Goal: Task Accomplishment & Management: Use online tool/utility

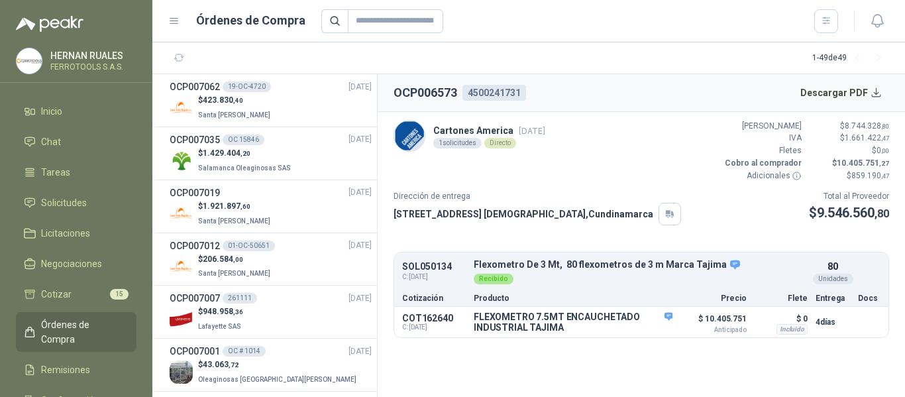
scroll to position [927, 0]
click at [874, 23] on icon "button" at bounding box center [877, 21] width 17 height 17
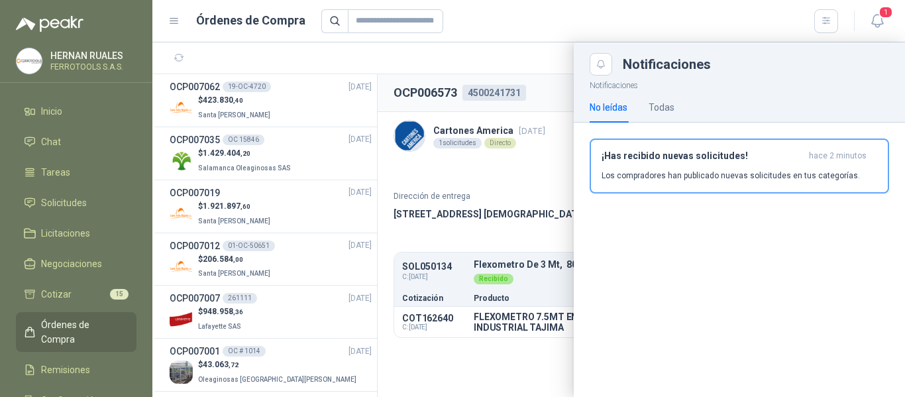
click at [629, 173] on p "Los compradores han publicado nuevas solicitudes en tus categorías." at bounding box center [730, 176] width 258 height 12
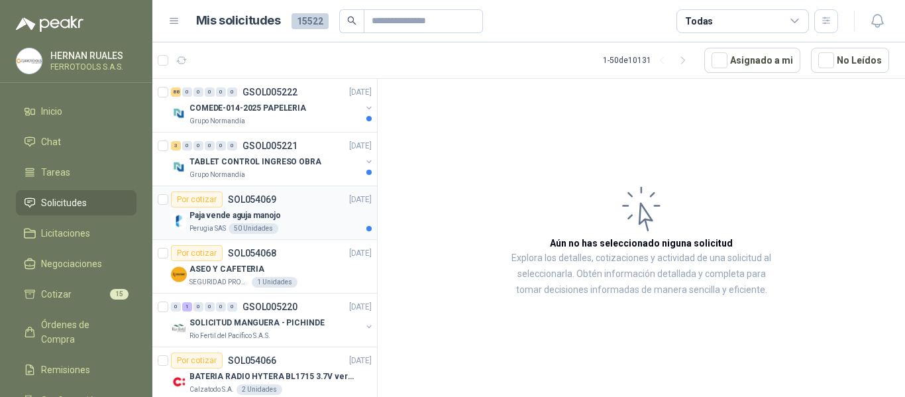
click at [289, 221] on div "Paja vende aguja manojo" at bounding box center [280, 215] width 182 height 16
